Goal: Information Seeking & Learning: Learn about a topic

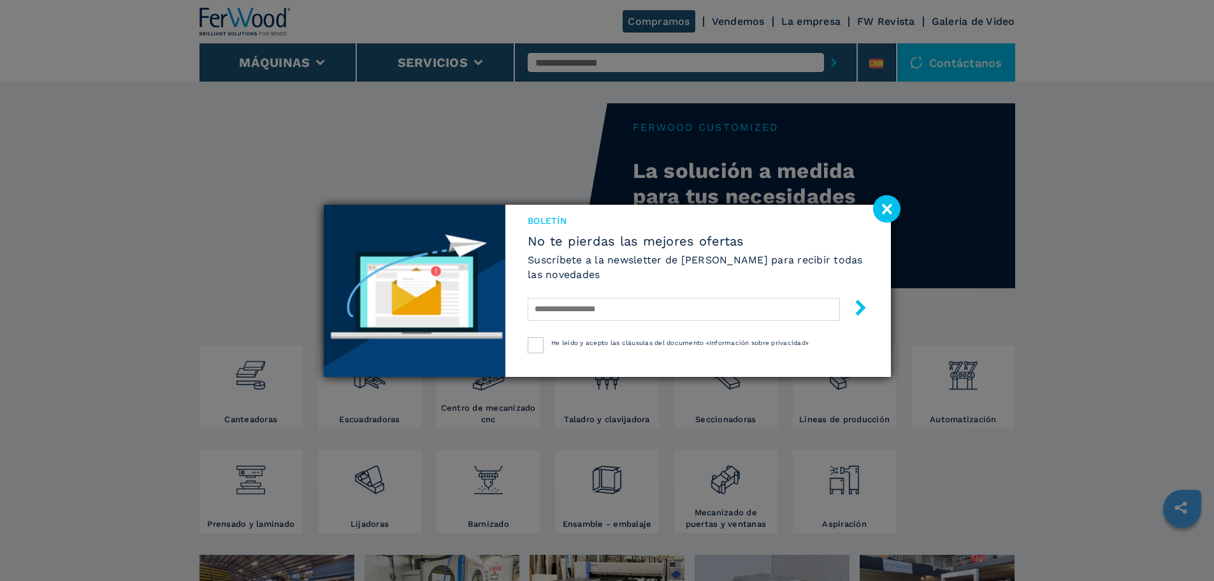
click at [879, 207] on image at bounding box center [886, 208] width 27 height 27
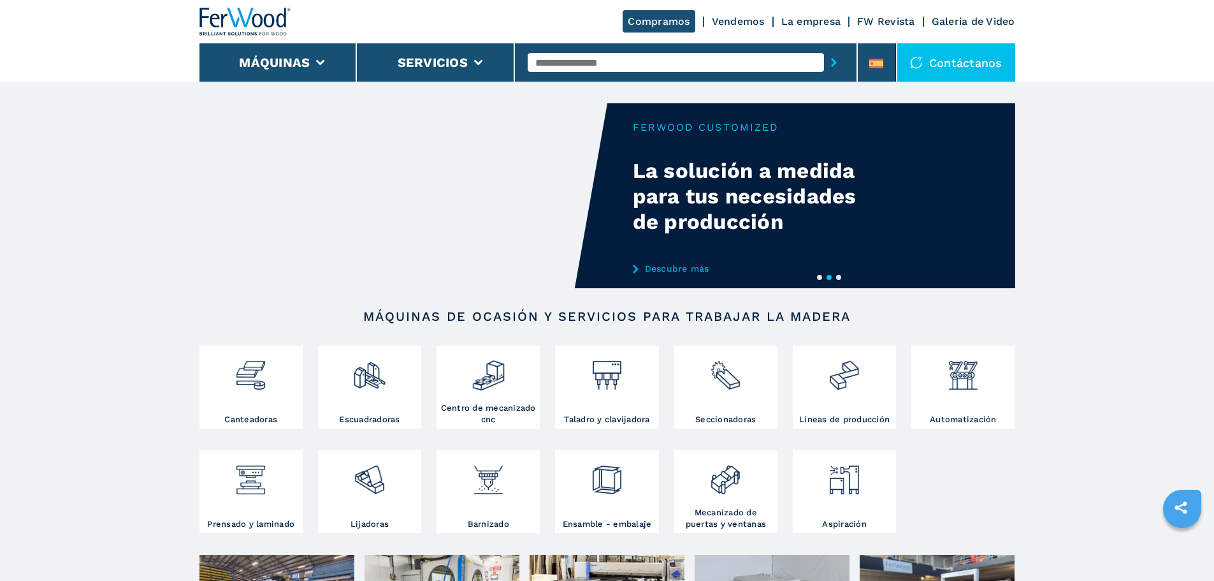
click at [554, 64] on input "text" at bounding box center [676, 62] width 296 height 19
type input "****"
click at [824, 48] on button "submit-button" at bounding box center [834, 62] width 20 height 29
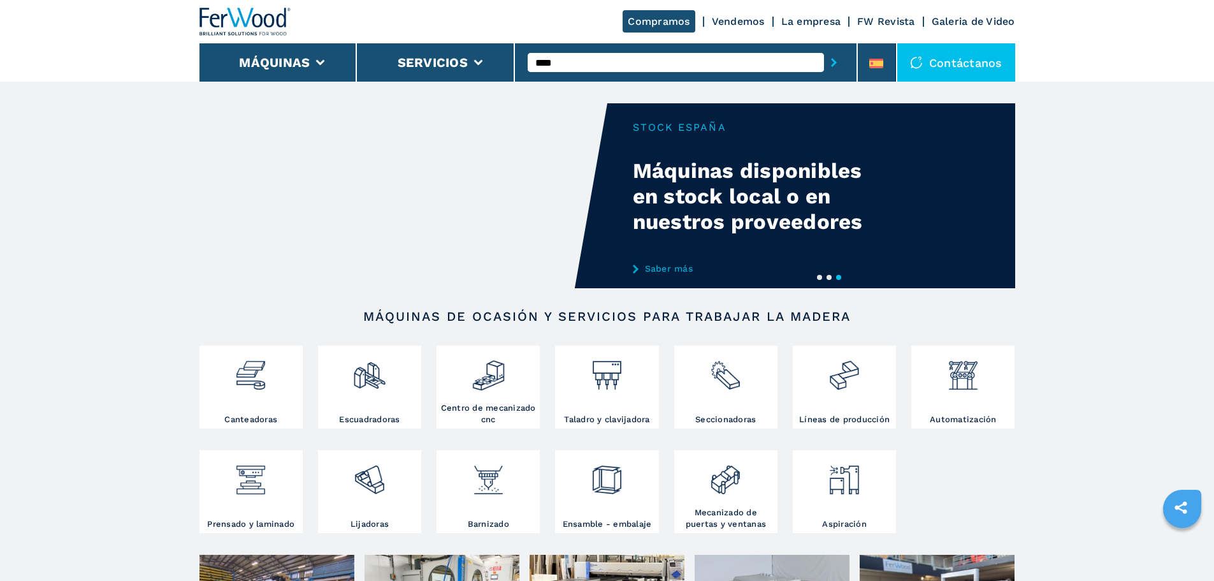
click at [824, 48] on button "submit-button" at bounding box center [834, 62] width 20 height 29
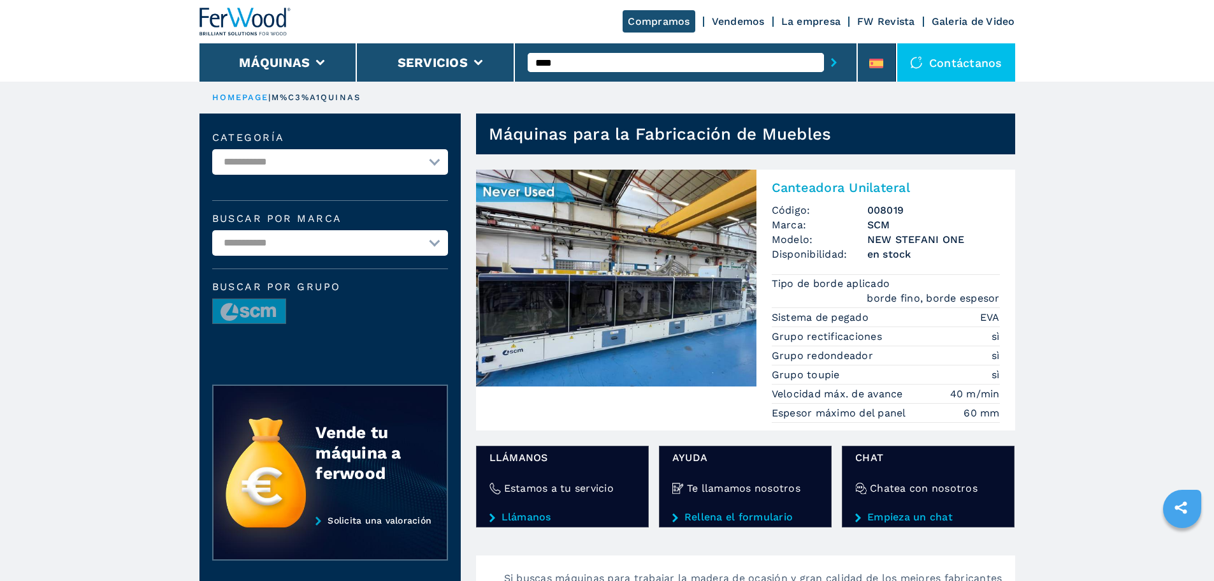
click at [573, 256] on img at bounding box center [616, 278] width 280 height 217
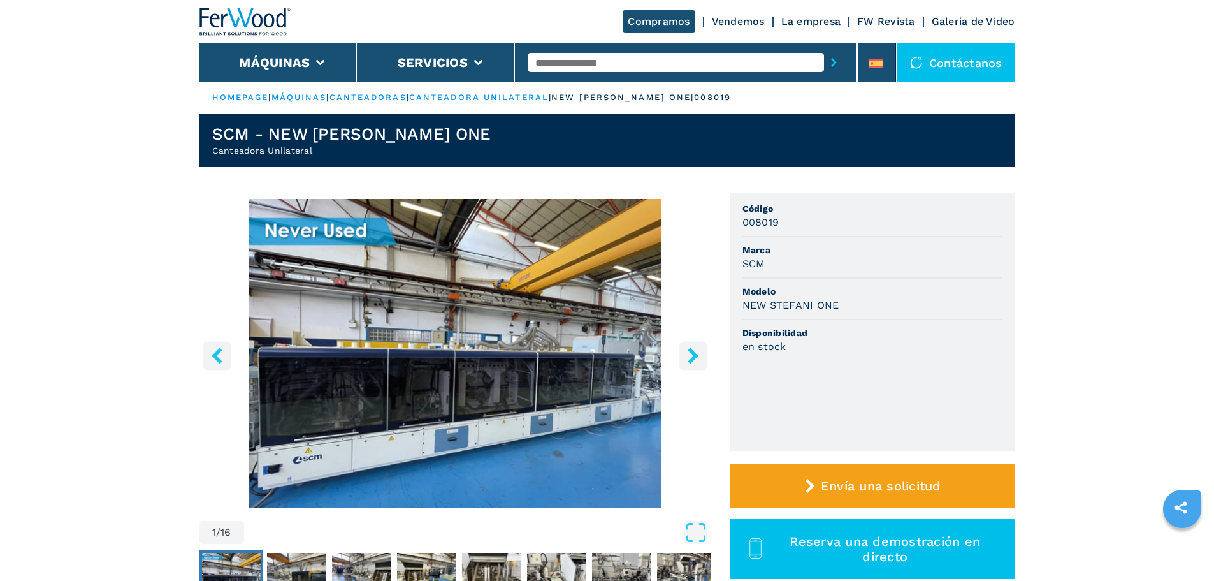
click at [694, 361] on icon "right-button" at bounding box center [693, 355] width 16 height 16
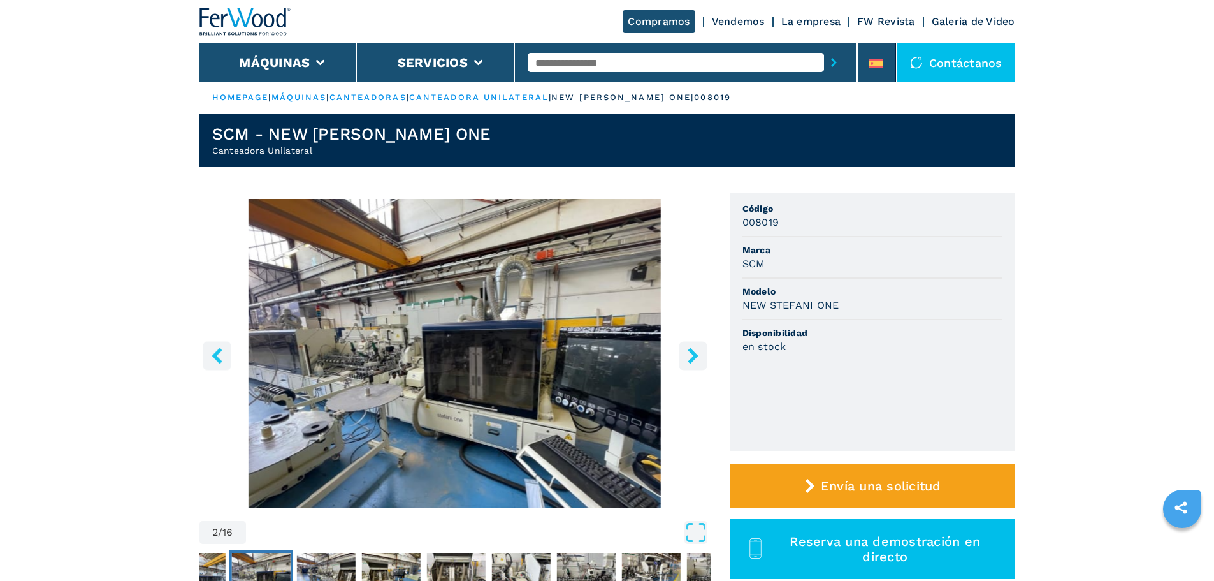
click at [694, 360] on icon "right-button" at bounding box center [693, 355] width 16 height 16
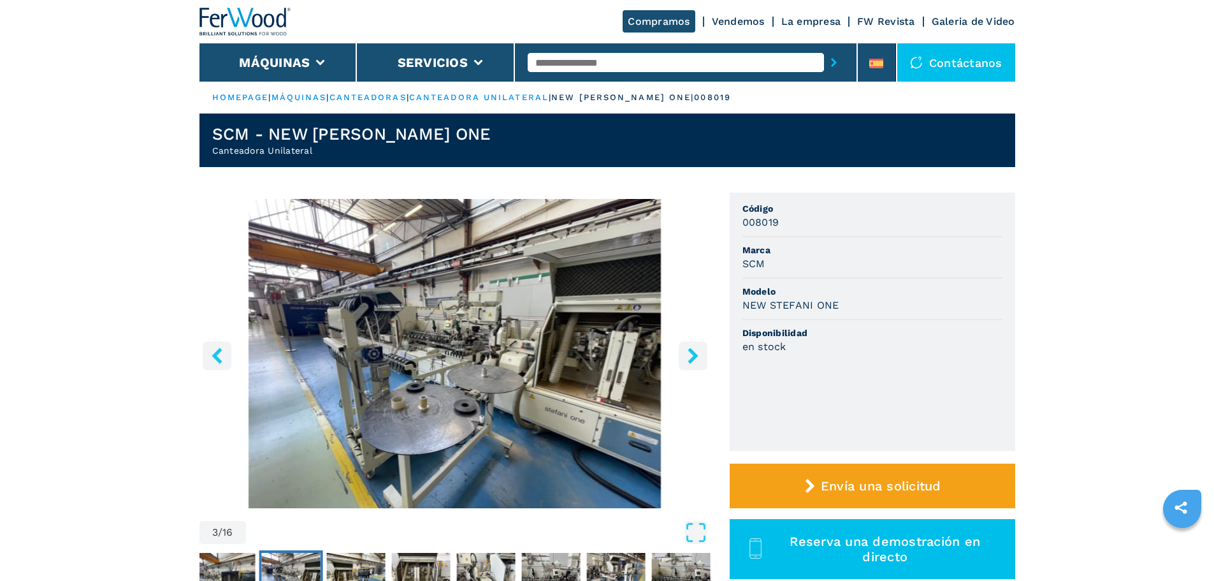
click at [693, 355] on icon "right-button" at bounding box center [693, 355] width 10 height 16
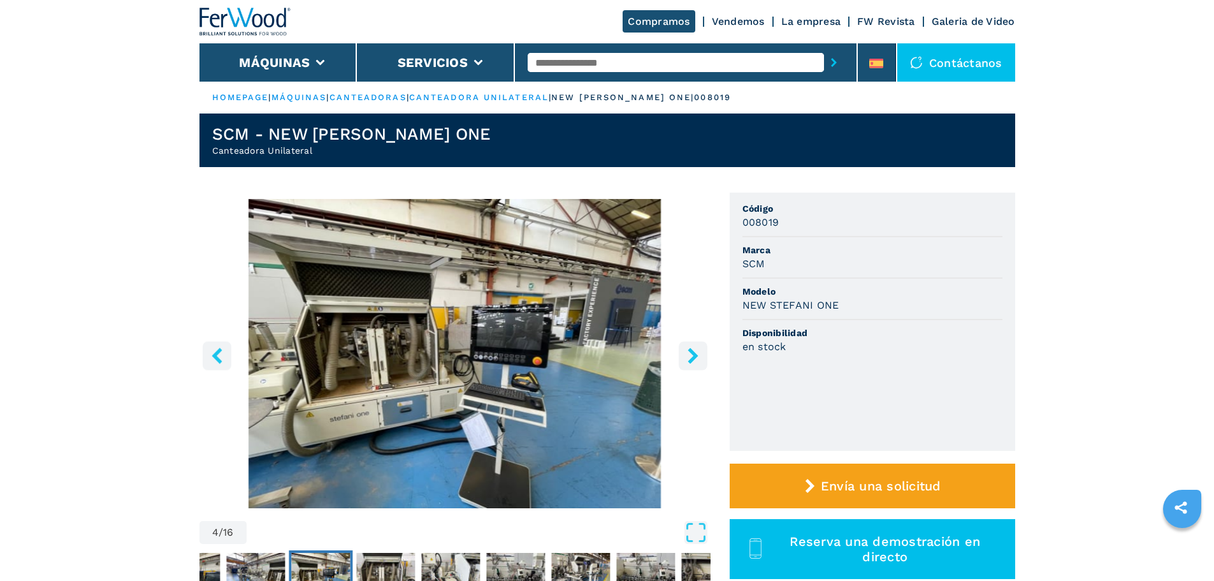
click at [693, 355] on icon "right-button" at bounding box center [693, 355] width 10 height 16
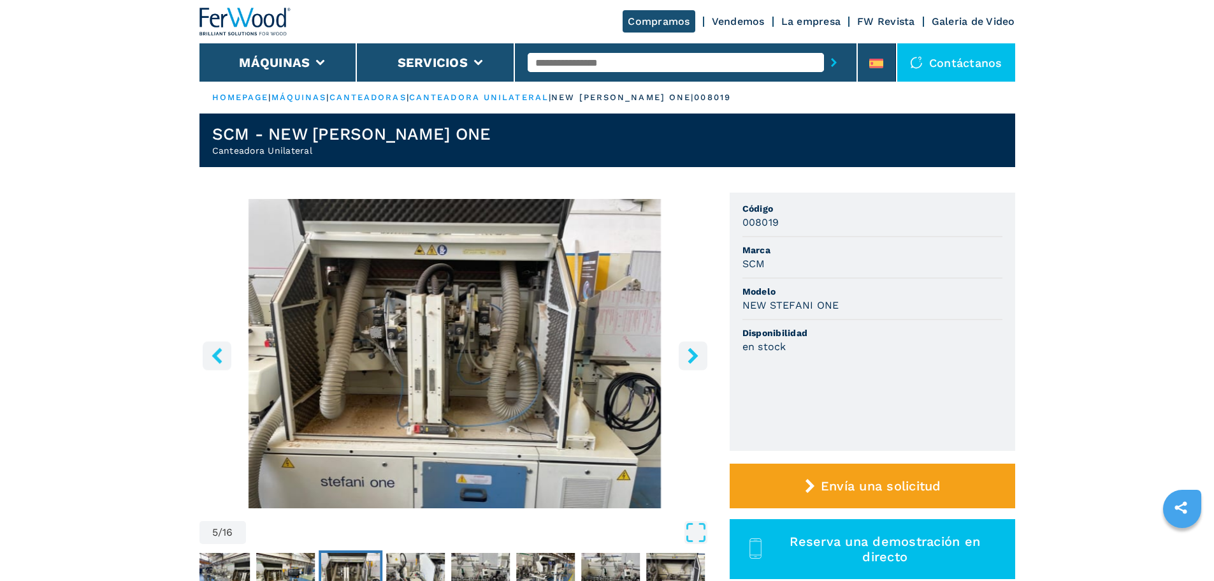
click at [693, 355] on icon "right-button" at bounding box center [693, 355] width 10 height 16
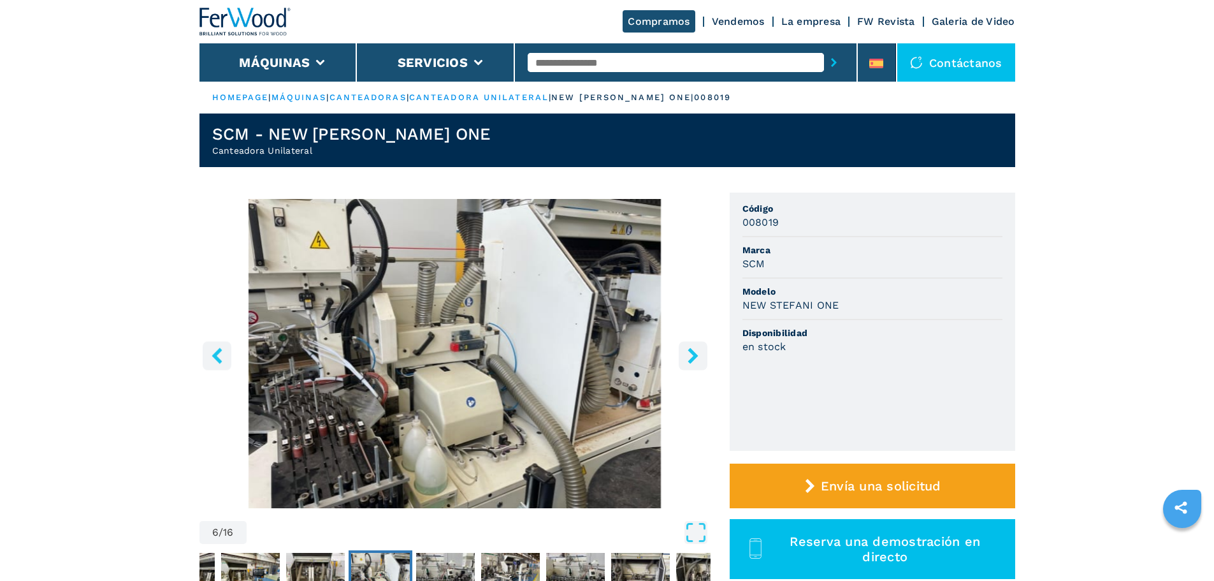
click at [693, 355] on icon "right-button" at bounding box center [693, 355] width 10 height 16
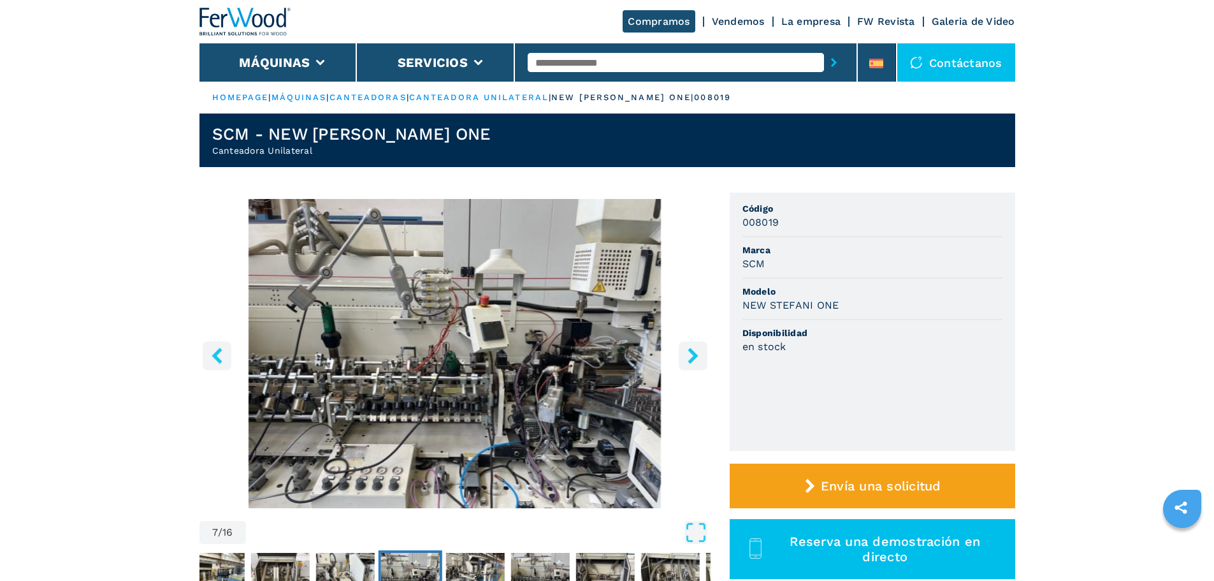
click at [693, 355] on icon "right-button" at bounding box center [693, 355] width 10 height 16
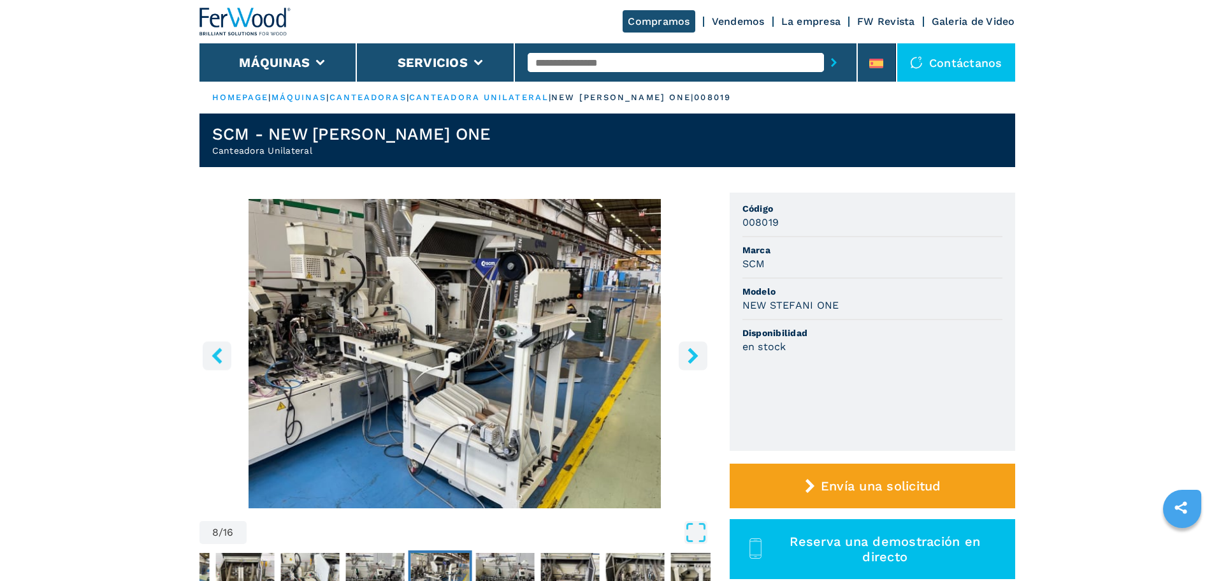
click at [693, 355] on icon "right-button" at bounding box center [693, 355] width 10 height 16
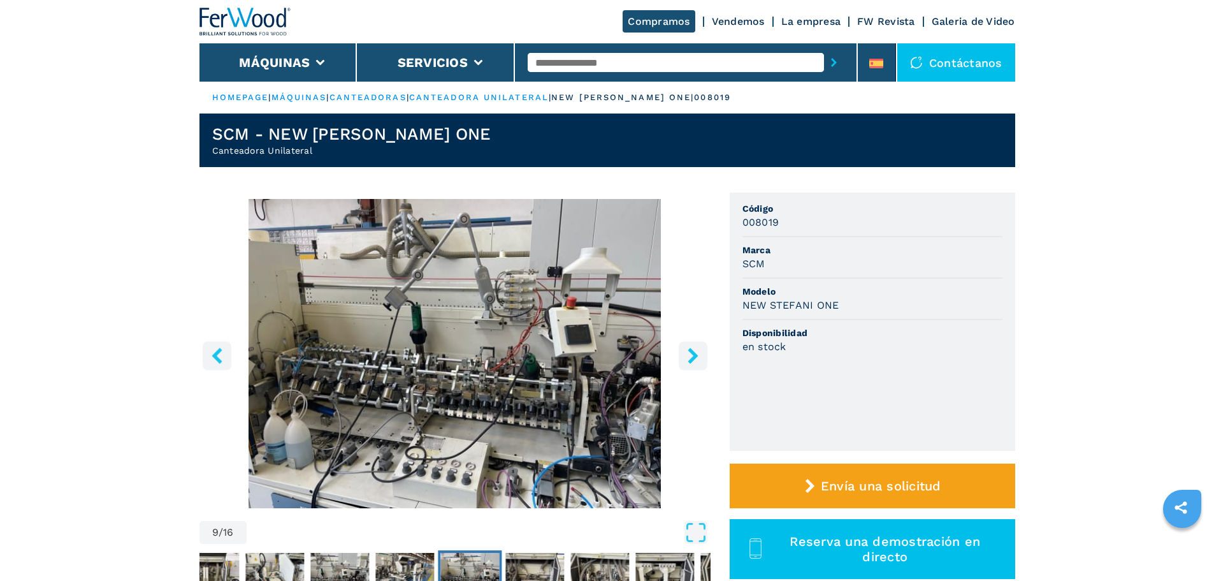
click at [693, 355] on icon "right-button" at bounding box center [693, 355] width 10 height 16
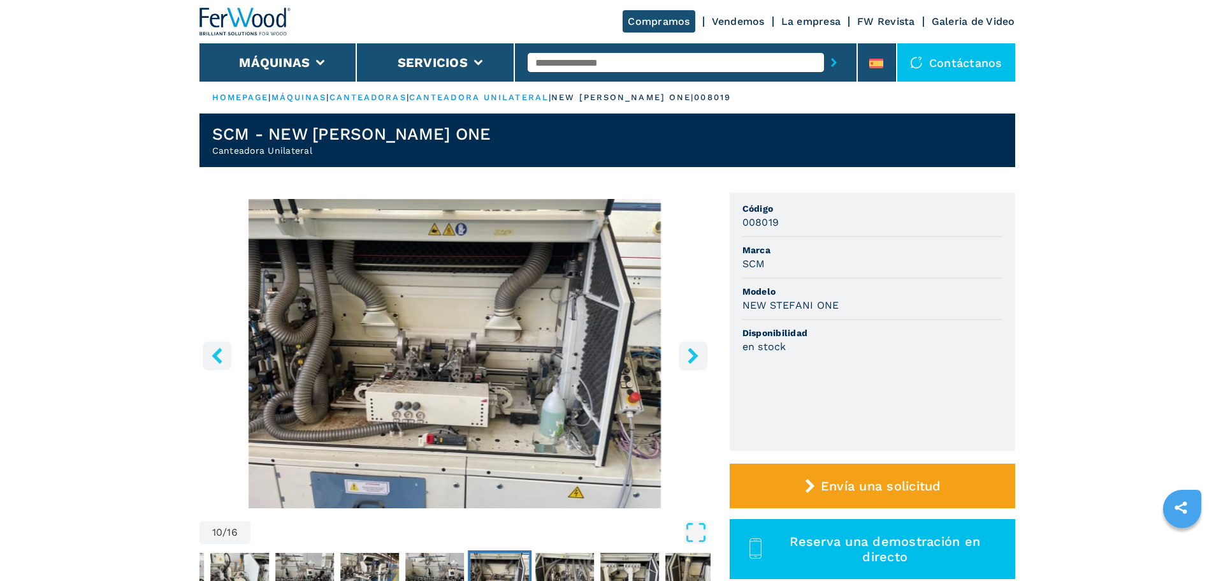
click at [693, 355] on icon "right-button" at bounding box center [693, 355] width 10 height 16
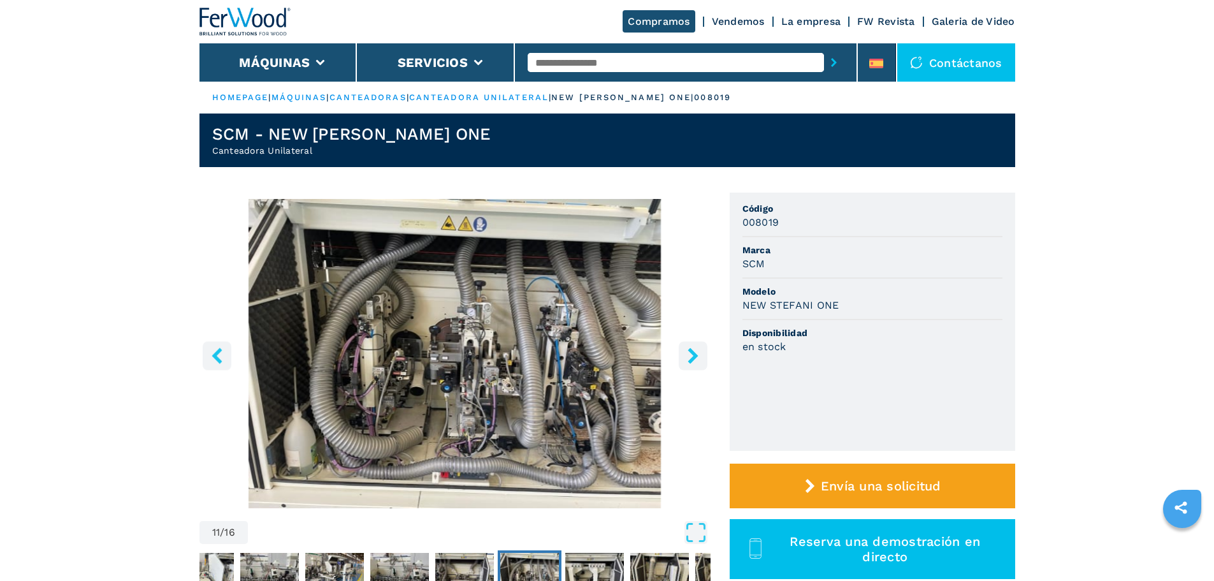
click at [693, 355] on icon "right-button" at bounding box center [693, 355] width 10 height 16
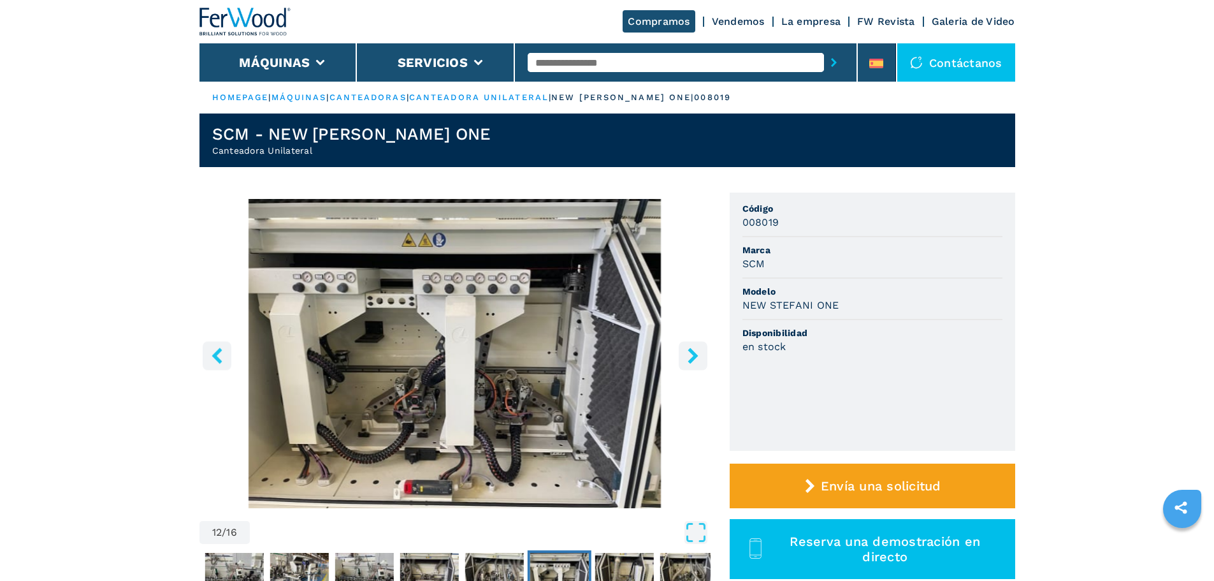
click at [693, 355] on icon "right-button" at bounding box center [693, 355] width 10 height 16
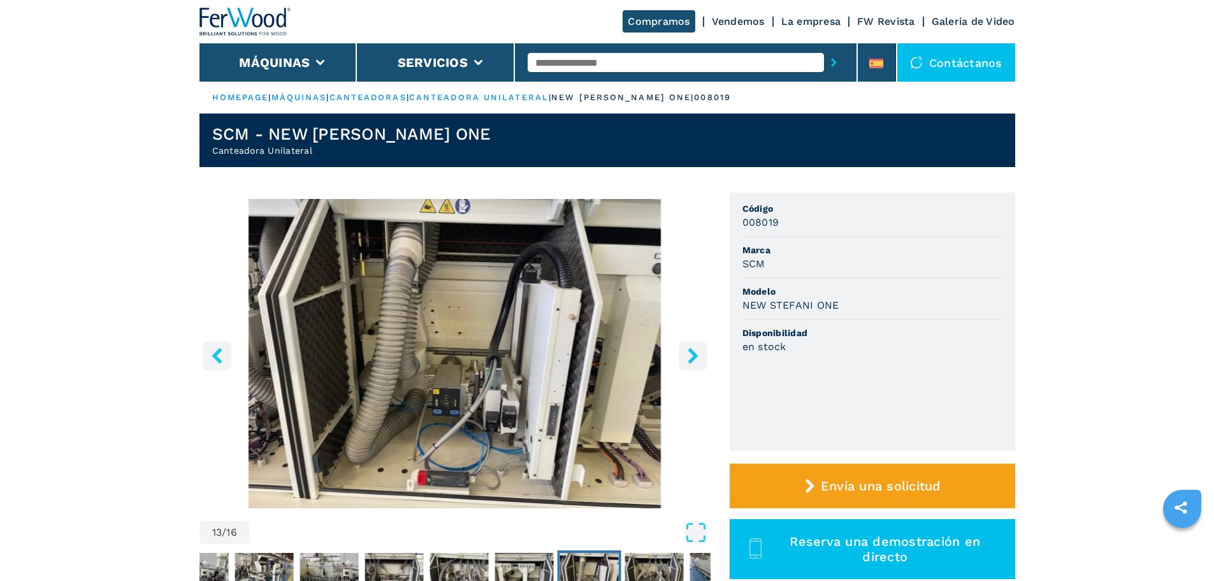
click at [693, 355] on icon "right-button" at bounding box center [693, 355] width 10 height 16
